Goal: Information Seeking & Learning: Learn about a topic

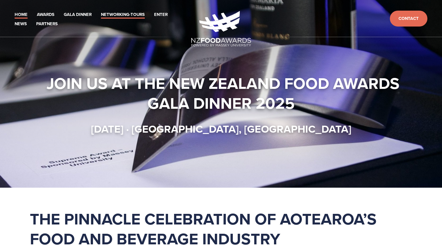
click at [118, 14] on link "Networking-Tours" at bounding box center [123, 15] width 44 height 8
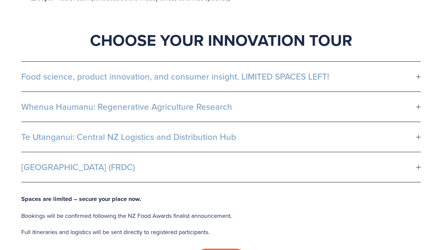
scroll to position [415, 0]
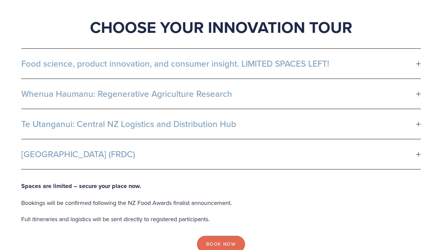
click at [187, 119] on span "Te Utanganui: Central NZ Logistics and Distribution Hub" at bounding box center [218, 124] width 394 height 10
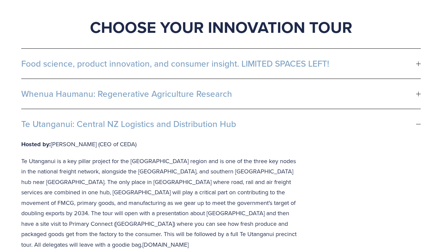
drag, startPoint x: 235, startPoint y: 91, endPoint x: 181, endPoint y: 91, distance: 53.1
click at [181, 119] on span "Te Utanganui: Central NZ Logistics and Distribution Hub" at bounding box center [218, 124] width 394 height 10
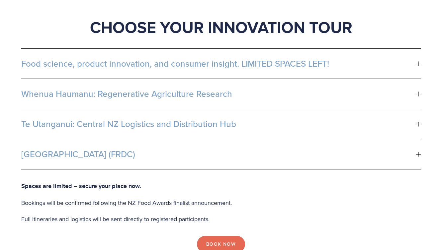
click at [161, 119] on span "Te Utanganui: Central NZ Logistics and Distribution Hub" at bounding box center [218, 124] width 394 height 10
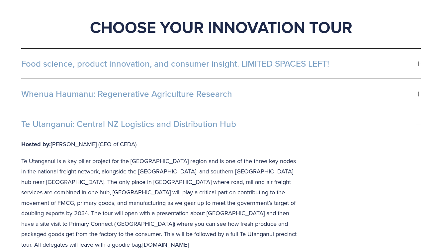
drag, startPoint x: 142, startPoint y: 113, endPoint x: 42, endPoint y: 86, distance: 103.4
click at [42, 109] on li "Te Utanganui: Central NZ Logistics and Distribution Hub Hosted by: Jerry Shearm…" at bounding box center [220, 239] width 399 height 260
click at [139, 139] on p "Hosted by: Jerry Shearman (CEO of CEDA)" at bounding box center [160, 144] width 279 height 11
drag, startPoint x: 141, startPoint y: 112, endPoint x: 19, endPoint y: 93, distance: 123.7
click at [19, 93] on div "Food science, product innovation, and consumer insight. LIMITED SPACES LEFT! Lo…" at bounding box center [221, 224] width 410 height 362
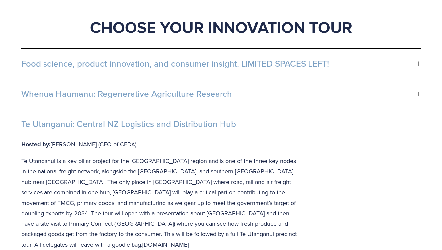
copy li "Te Utanganui: Central NZ Logistics and Distribution Hub Hosted by: Jerry Shearm…"
drag, startPoint x: 30, startPoint y: 92, endPoint x: 0, endPoint y: 130, distance: 48.6
click at [0, 0] on div "Start your day with purpose – great coffee, good food, and exclusive access to …" at bounding box center [221, 234] width 442 height 919
